Goal: Task Accomplishment & Management: Use online tool/utility

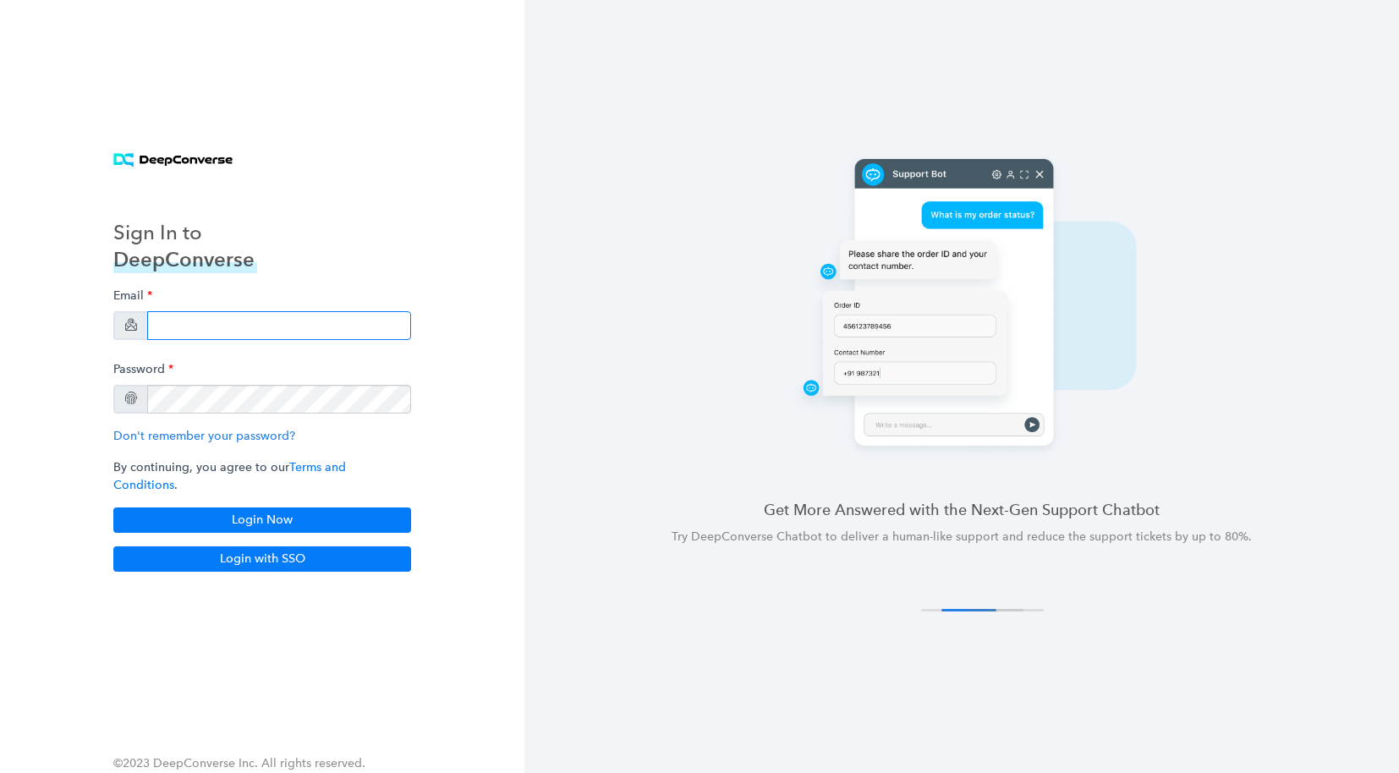
click at [213, 333] on input "email" at bounding box center [279, 325] width 264 height 29
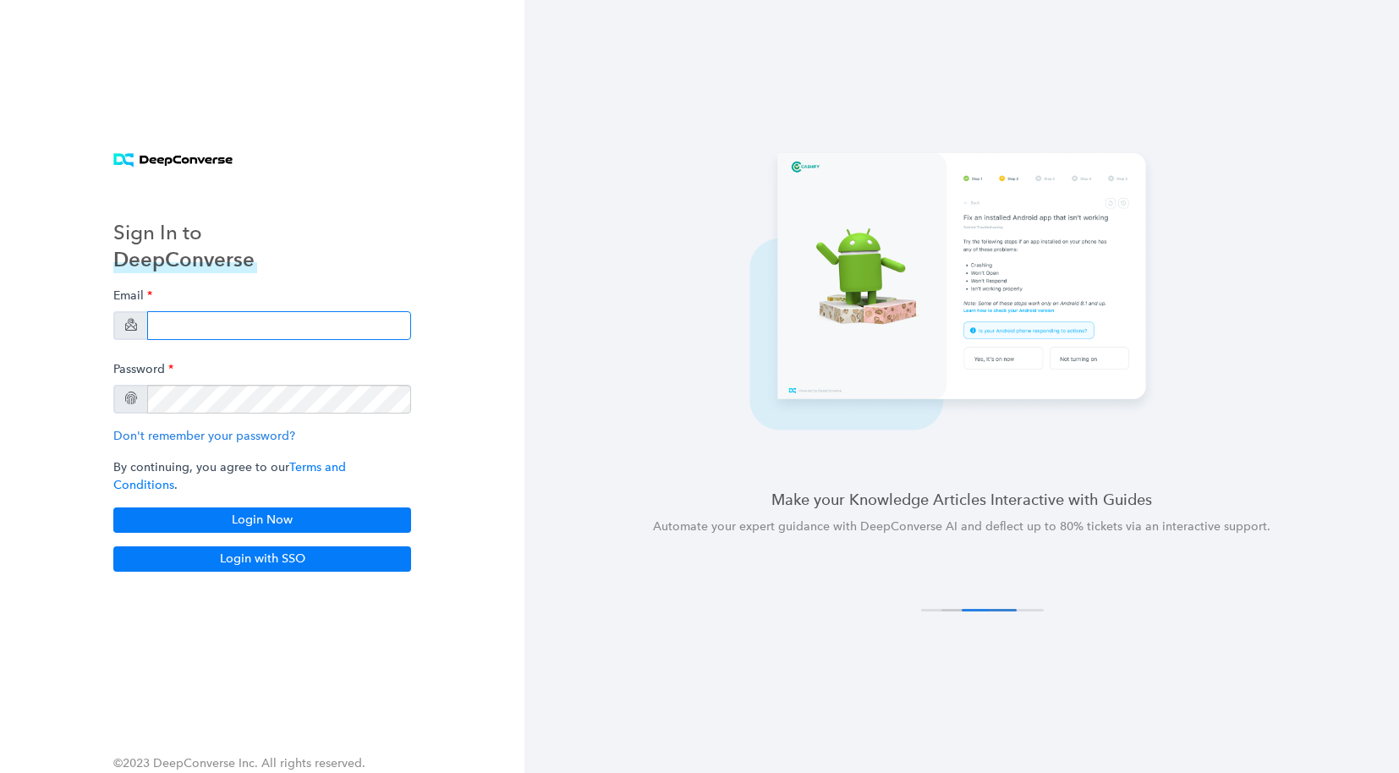
type input "[EMAIL_ADDRESS][DOMAIN_NAME]"
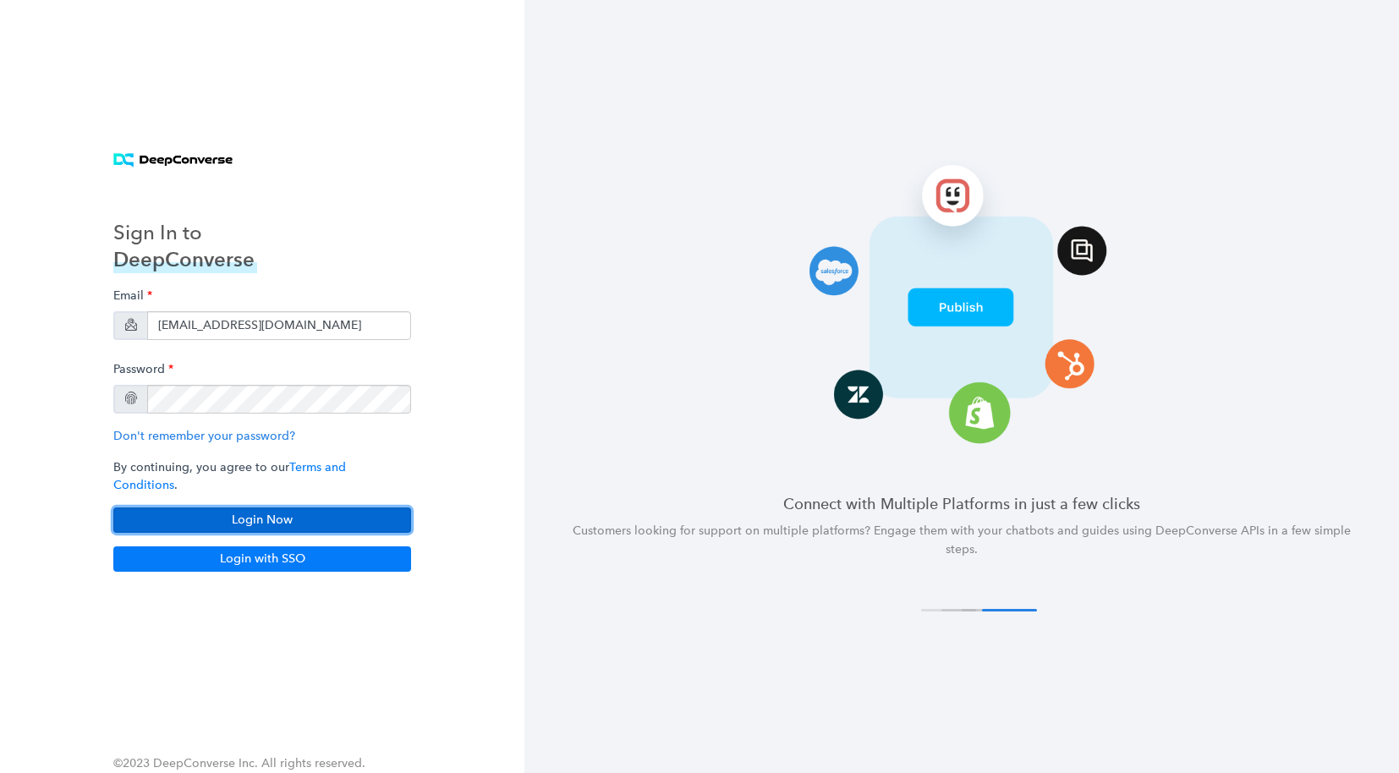
click at [239, 509] on button "Login Now" at bounding box center [262, 520] width 298 height 25
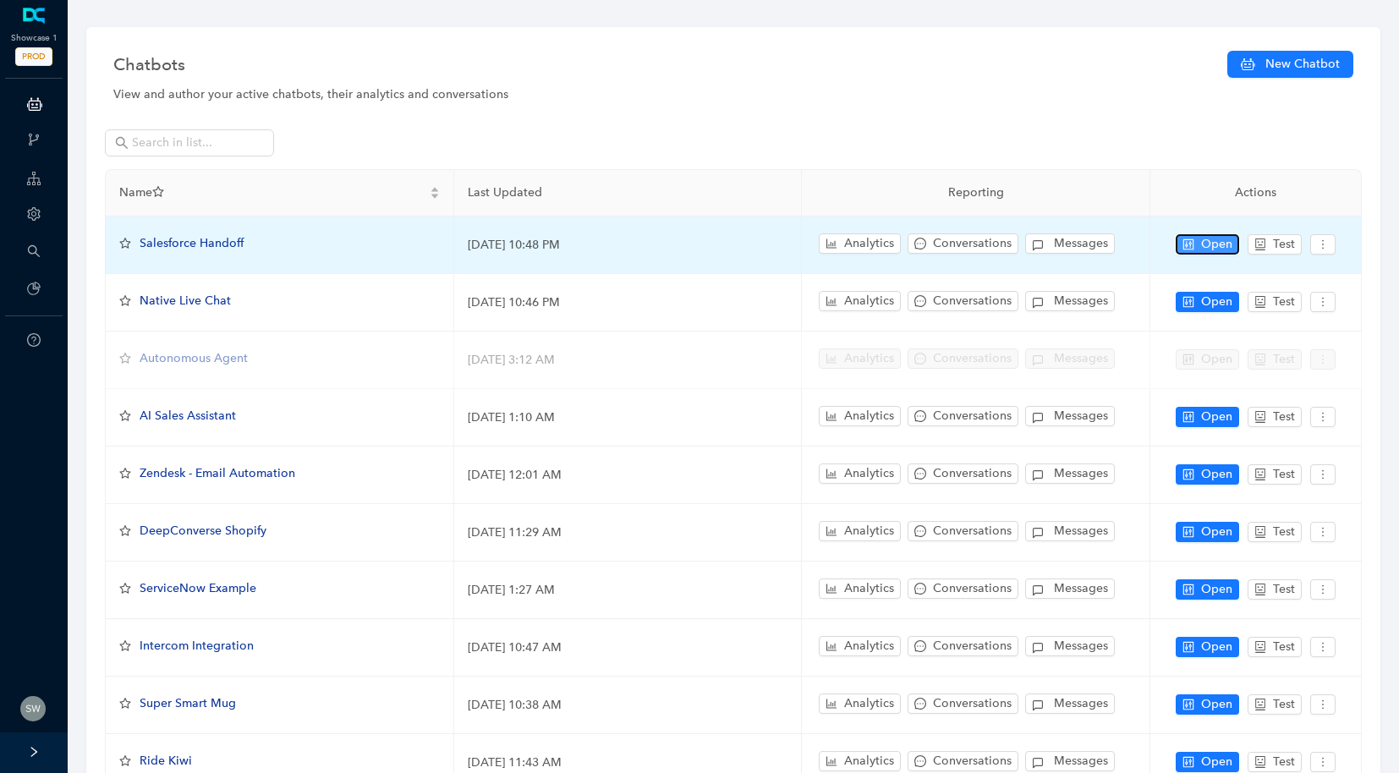
click at [1223, 239] on span "Open" at bounding box center [1216, 244] width 31 height 19
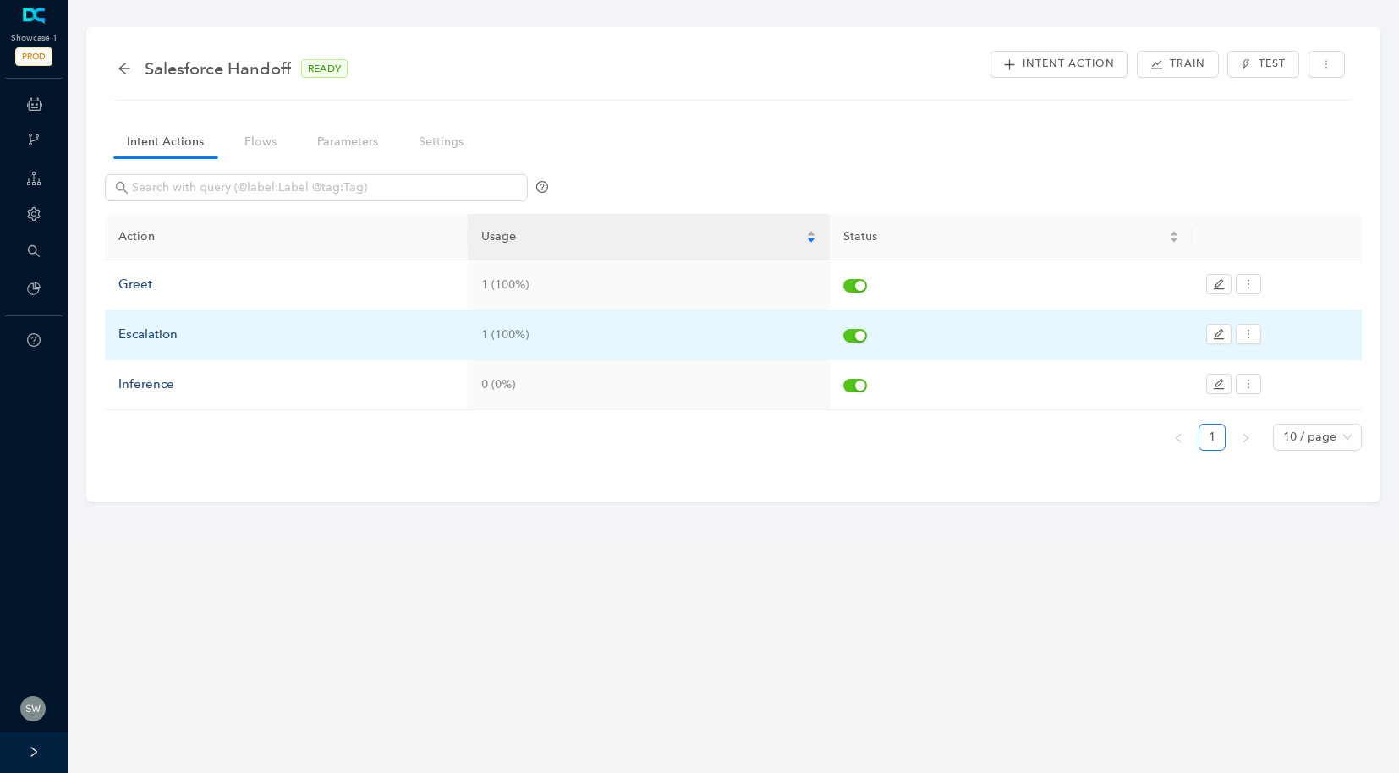
click at [158, 347] on td "Escalation" at bounding box center [286, 336] width 363 height 50
click at [158, 343] on div "Escalation" at bounding box center [286, 335] width 336 height 20
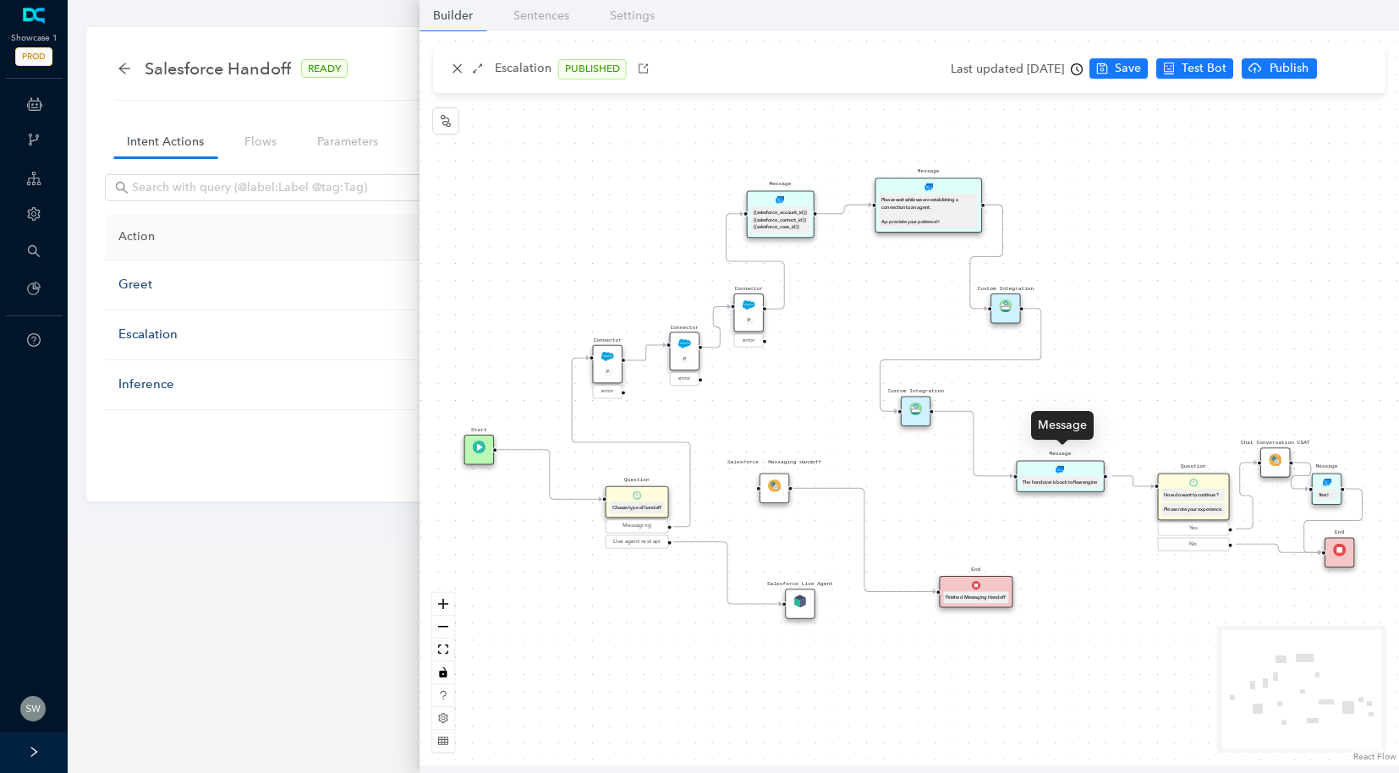
click at [1067, 465] on div "Message The handover is back to flow engine" at bounding box center [1061, 476] width 88 height 32
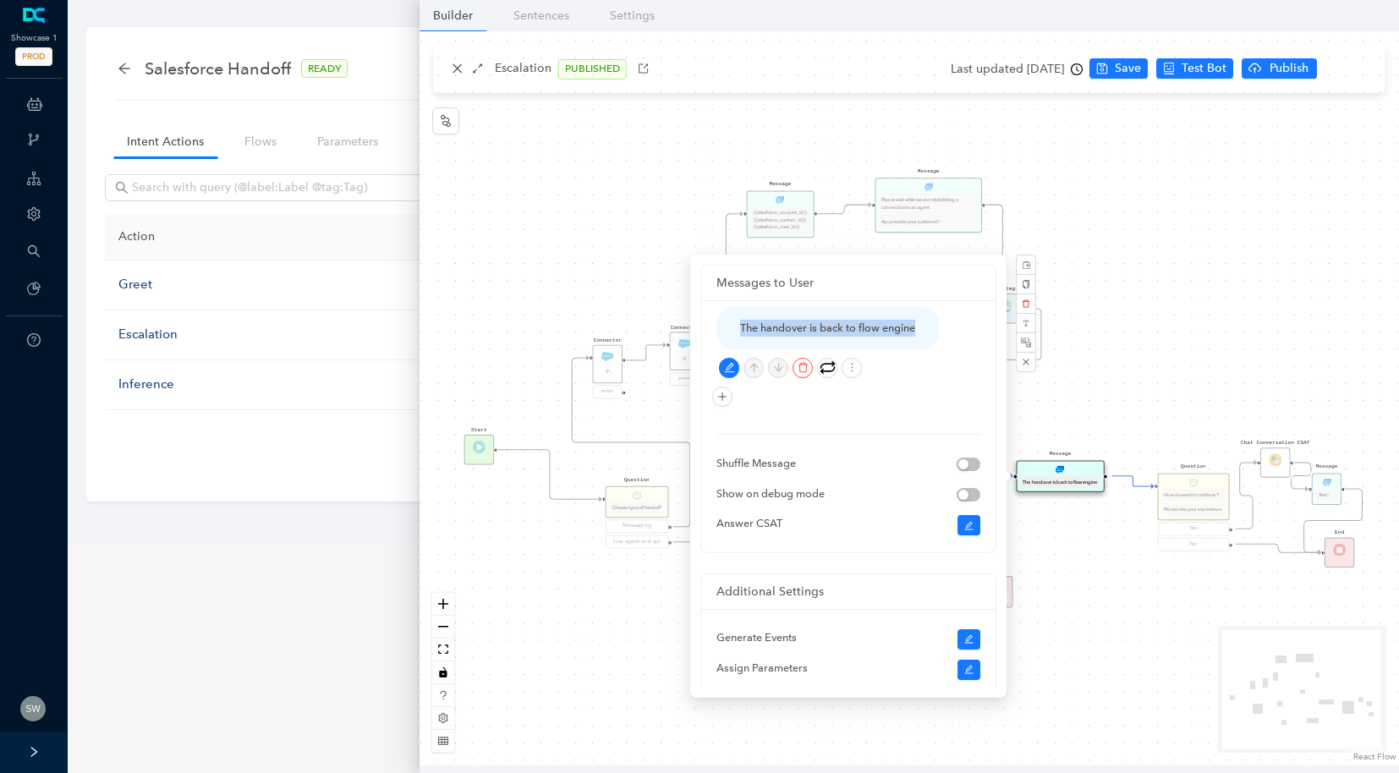
drag, startPoint x: 738, startPoint y: 324, endPoint x: 932, endPoint y: 333, distance: 194.0
click at [932, 333] on div "The handover is back to flow engine" at bounding box center [828, 328] width 223 height 42
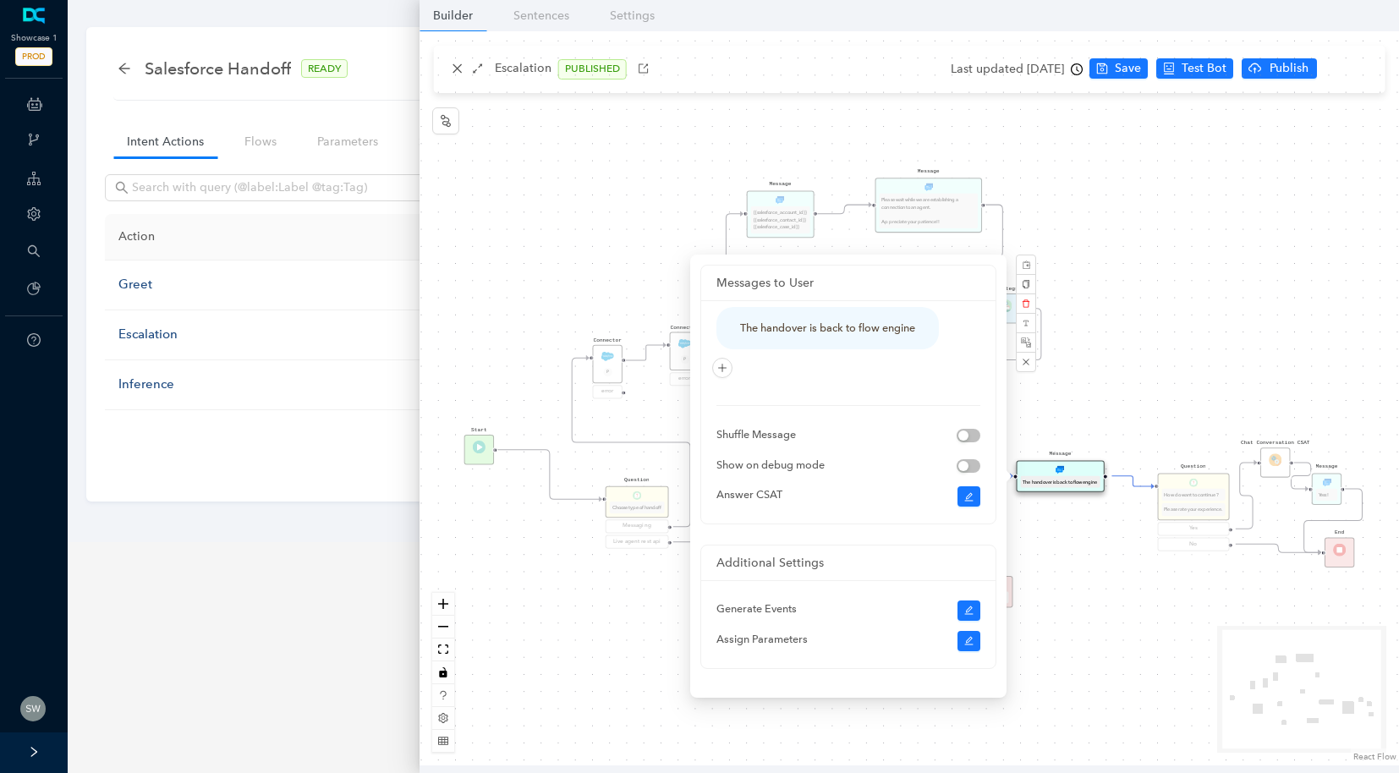
click at [1236, 68] on div "Message Please wait while we are establishing a connection to an agent. Appreci…" at bounding box center [910, 398] width 980 height 734
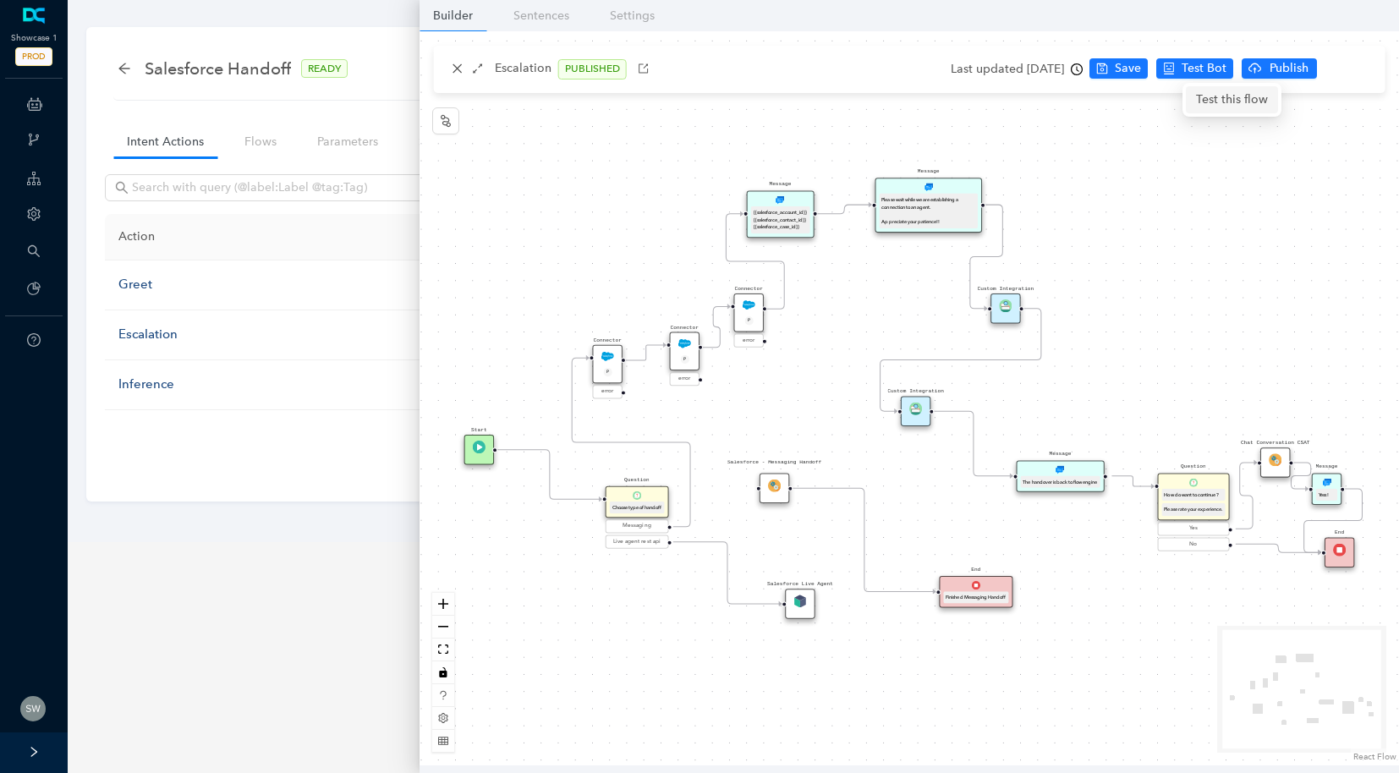
click at [1218, 96] on span "Test this flow" at bounding box center [1232, 100] width 72 height 19
click at [1091, 479] on div "The handover is back to flow engine" at bounding box center [1061, 482] width 74 height 8
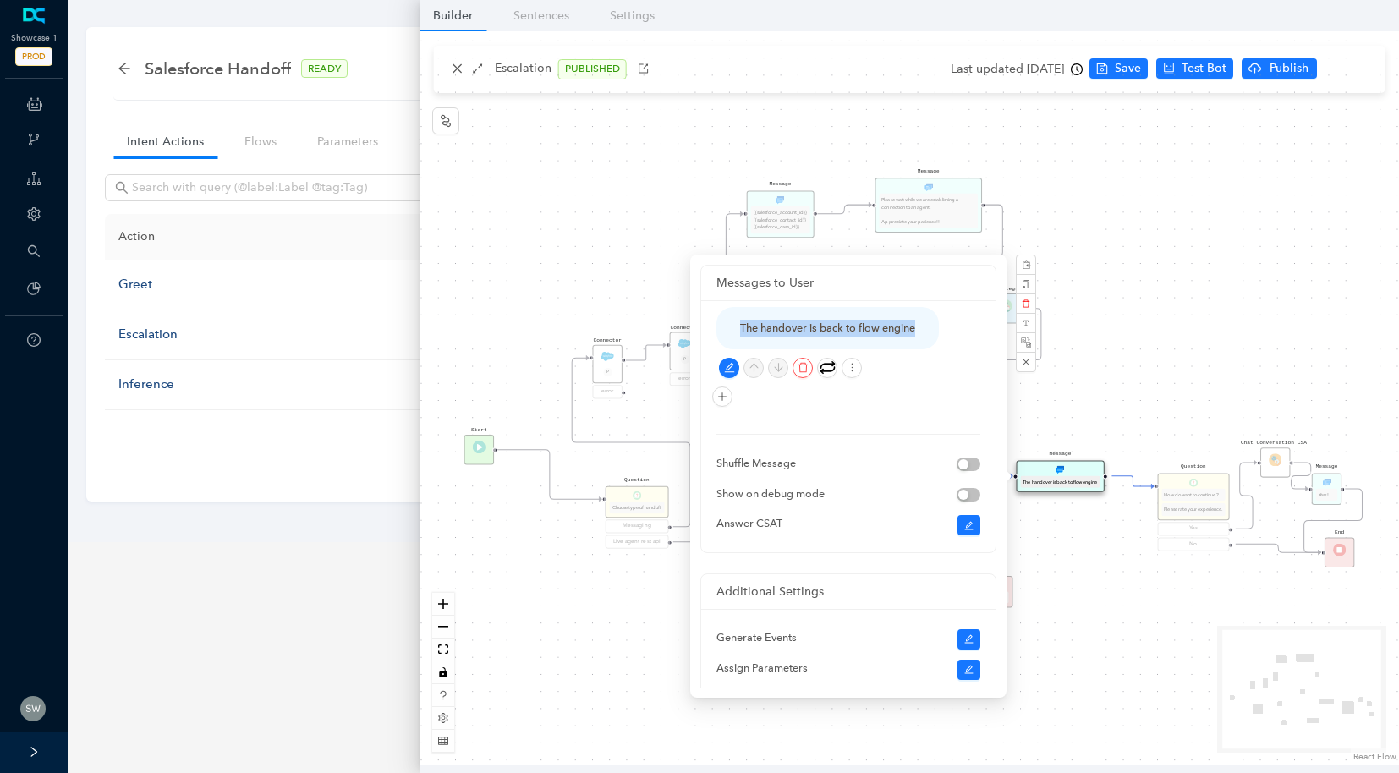
drag, startPoint x: 745, startPoint y: 323, endPoint x: 954, endPoint y: 340, distance: 209.7
click at [954, 340] on div "The handover is back to flow engine" at bounding box center [849, 328] width 264 height 42
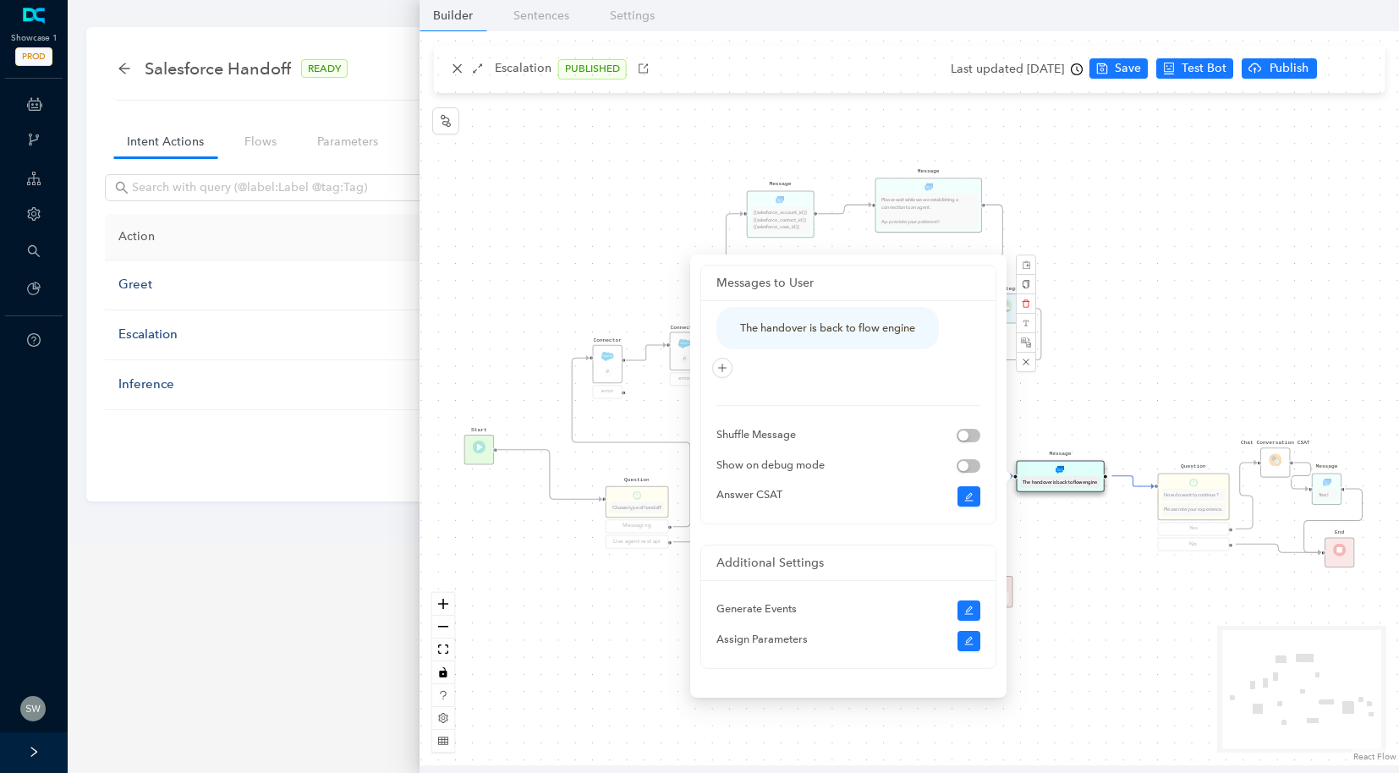
click at [1151, 256] on div "Message Please wait while we are establishing a connection to an agent. Appreci…" at bounding box center [910, 398] width 980 height 734
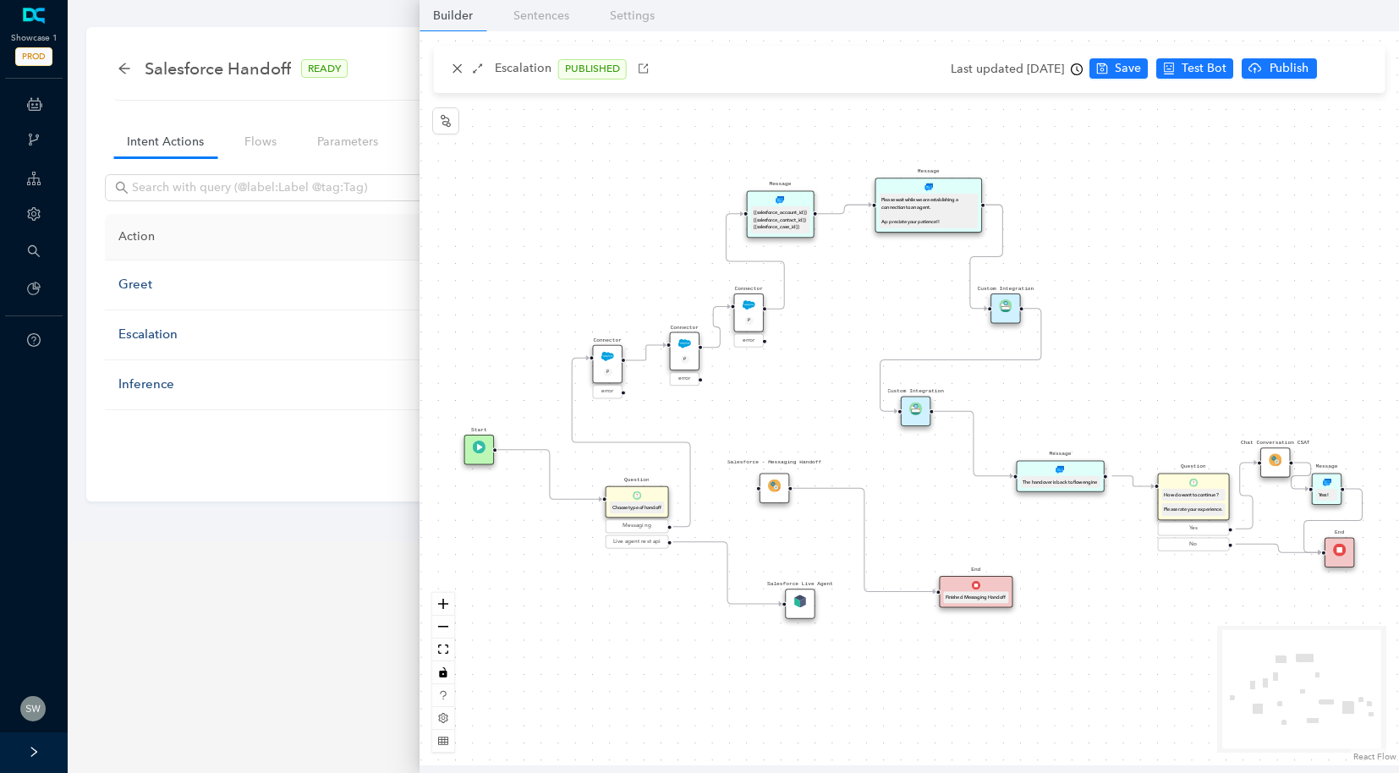
click at [1066, 486] on div "The handover is back to flow engine" at bounding box center [1061, 482] width 80 height 13
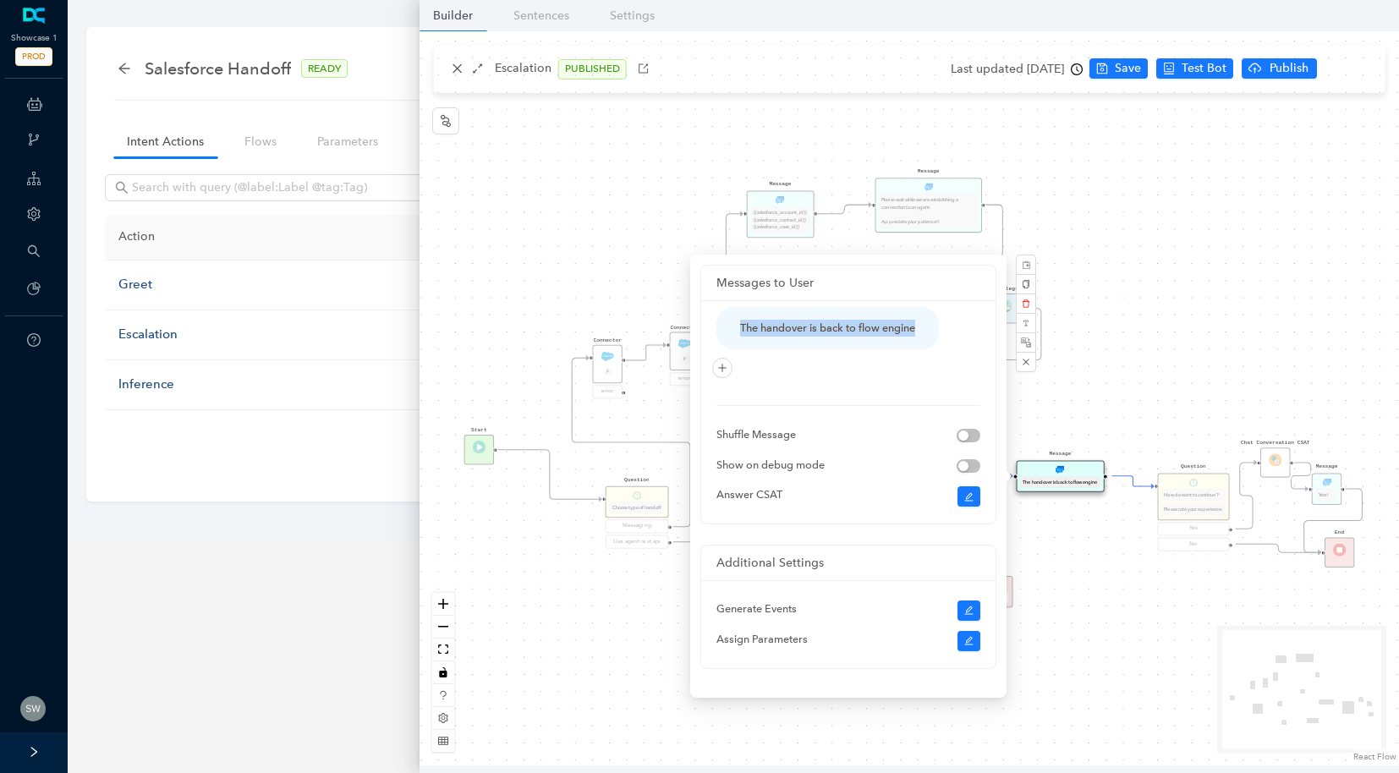
drag, startPoint x: 725, startPoint y: 321, endPoint x: 997, endPoint y: 327, distance: 271.7
click at [997, 327] on div "Messages to User The handover is back to flow engine Shuffle Message Show on de…" at bounding box center [848, 476] width 316 height 443
click at [1186, 275] on div "Message Please wait while we are establishing a connection to an agent. Appreci…" at bounding box center [910, 398] width 980 height 734
